Goal: Find specific page/section: Find specific page/section

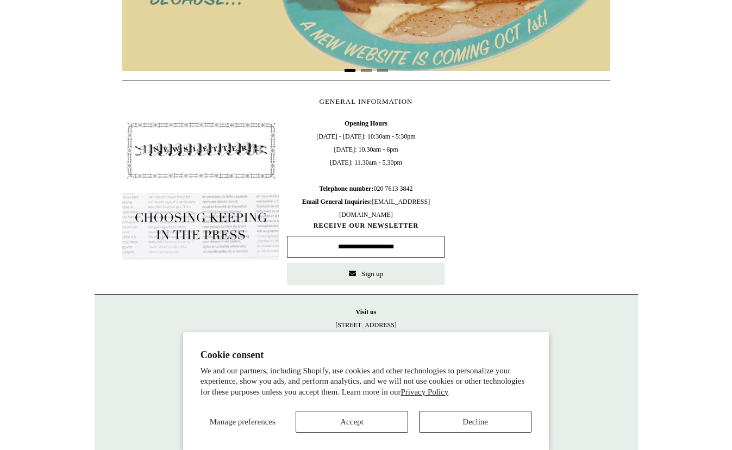
scroll to position [431, 0]
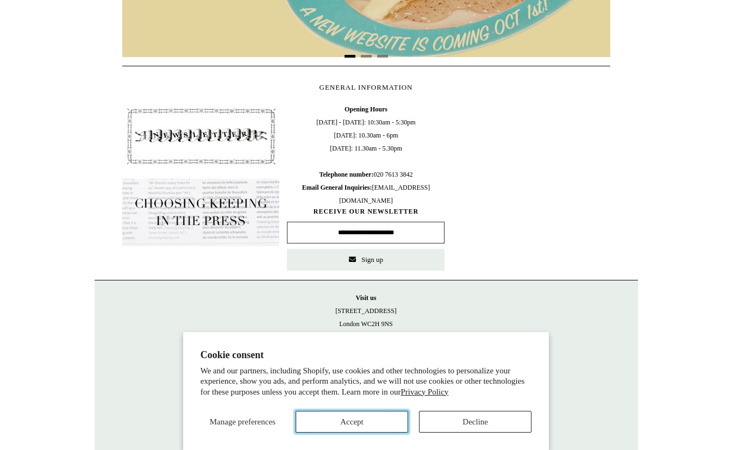
click at [375, 425] on button "Accept" at bounding box center [352, 422] width 112 height 22
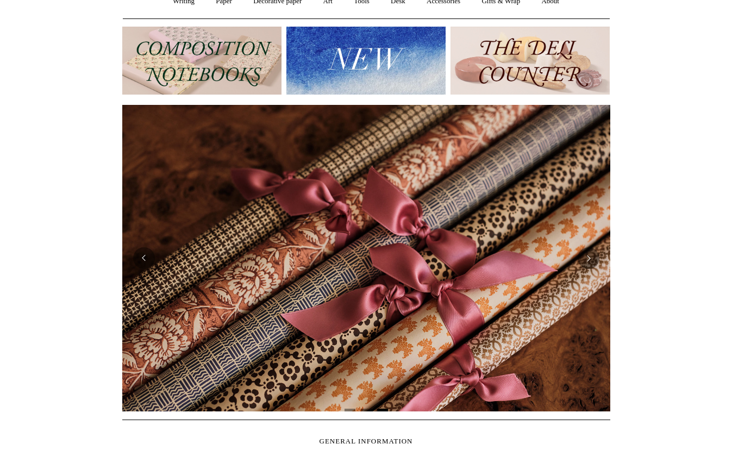
scroll to position [0, 0]
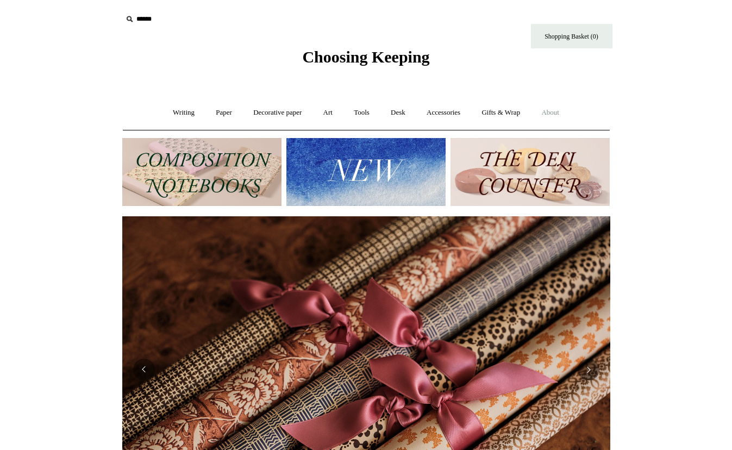
click at [550, 108] on link "About +" at bounding box center [549, 112] width 37 height 29
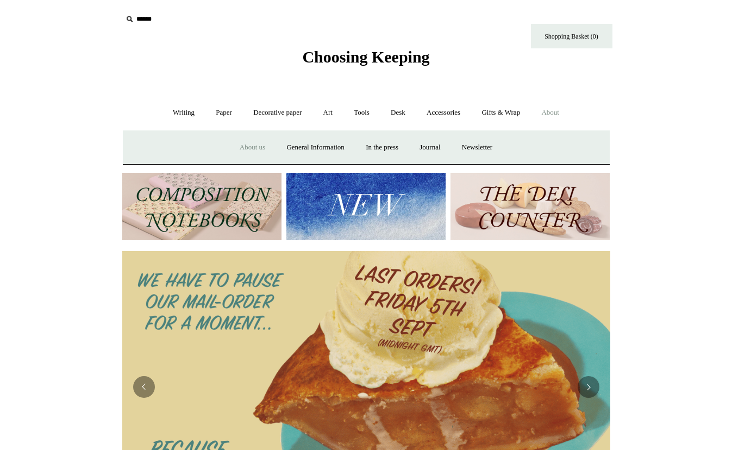
click at [250, 147] on link "About us" at bounding box center [252, 147] width 45 height 29
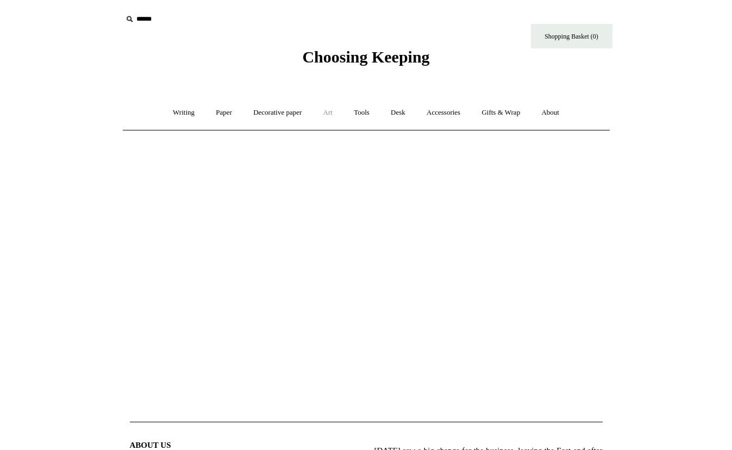
click at [317, 114] on link "Art +" at bounding box center [328, 112] width 29 height 29
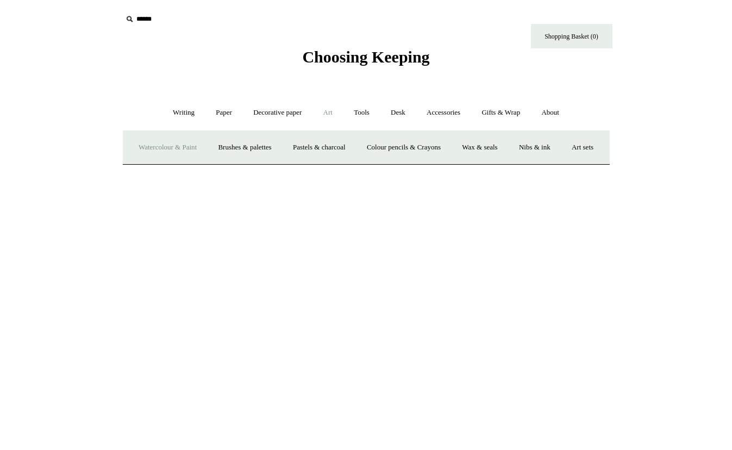
click at [196, 148] on link "Watercolour & Paint" at bounding box center [168, 147] width 78 height 29
